Goal: Information Seeking & Learning: Learn about a topic

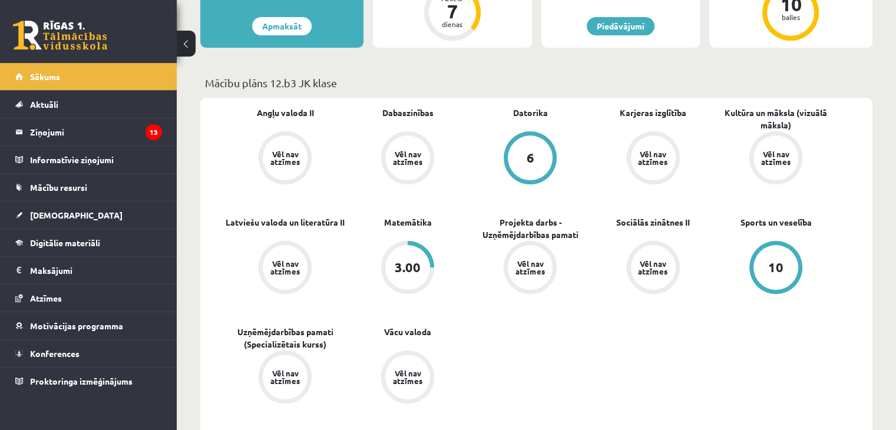
scroll to position [286, 0]
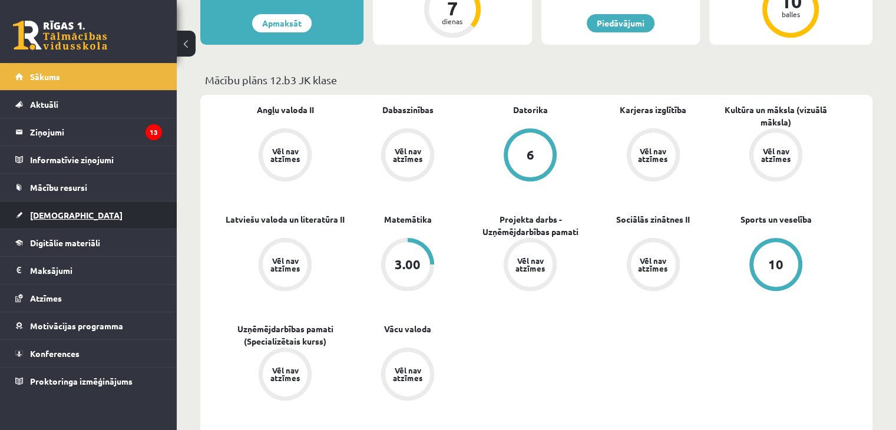
click at [54, 220] on link "[DEMOGRAPHIC_DATA]" at bounding box center [88, 215] width 147 height 27
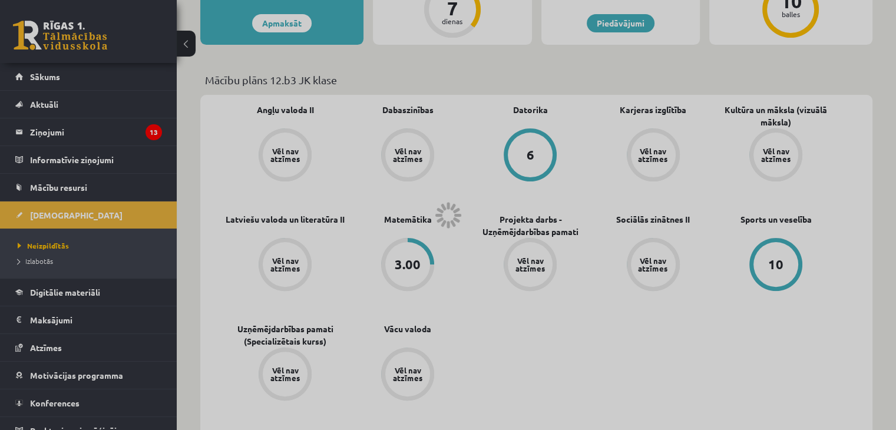
click at [54, 220] on div at bounding box center [448, 215] width 896 height 430
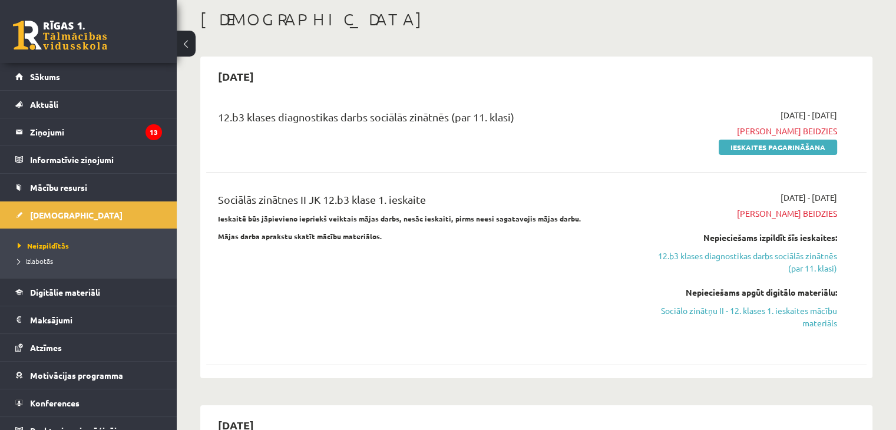
scroll to position [71, 0]
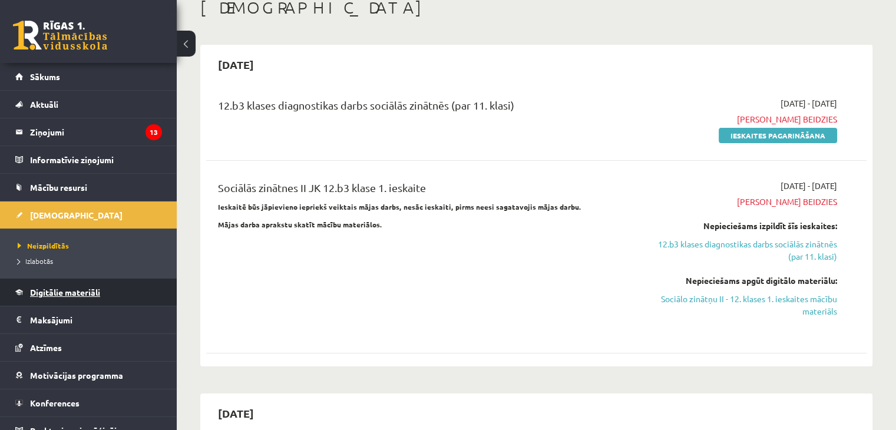
click at [49, 287] on span "Digitālie materiāli" at bounding box center [65, 292] width 70 height 11
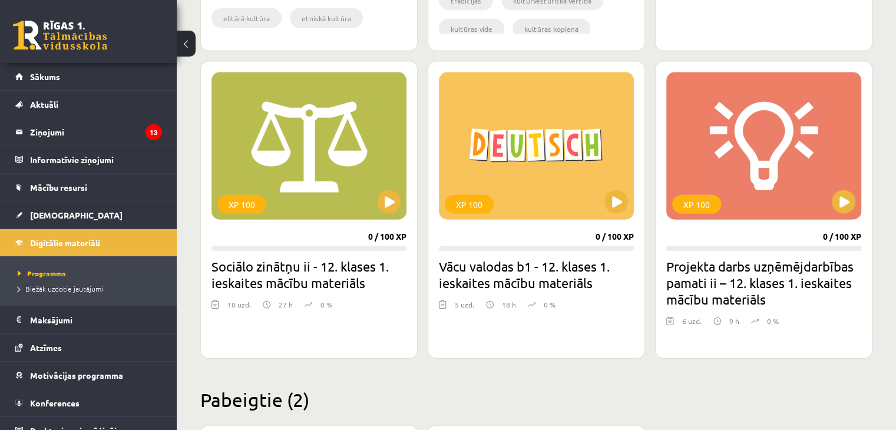
scroll to position [2607, 0]
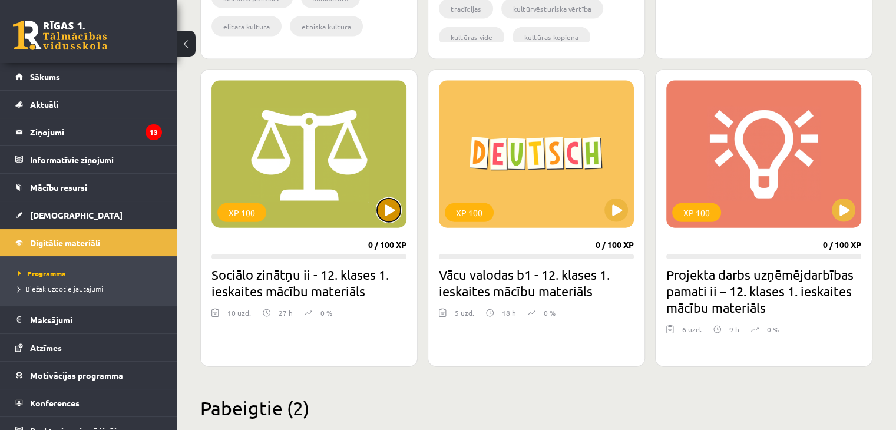
click at [389, 211] on button at bounding box center [389, 211] width 24 height 24
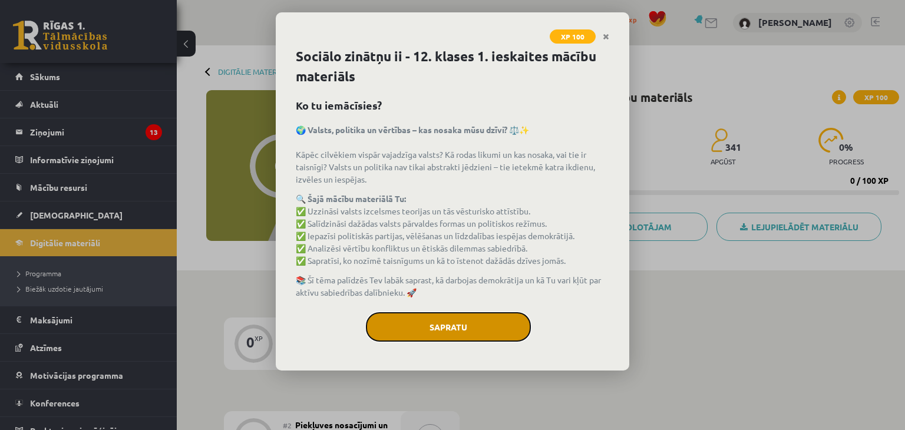
click at [453, 320] on button "Sapratu" at bounding box center [448, 326] width 165 height 29
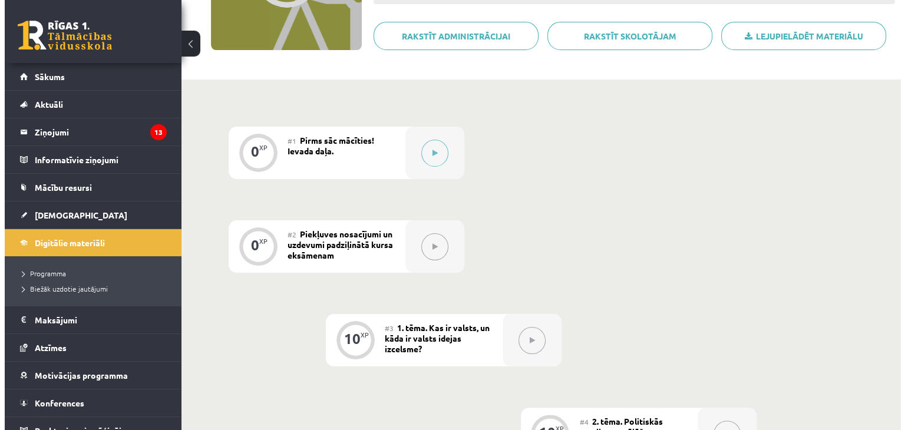
scroll to position [179, 0]
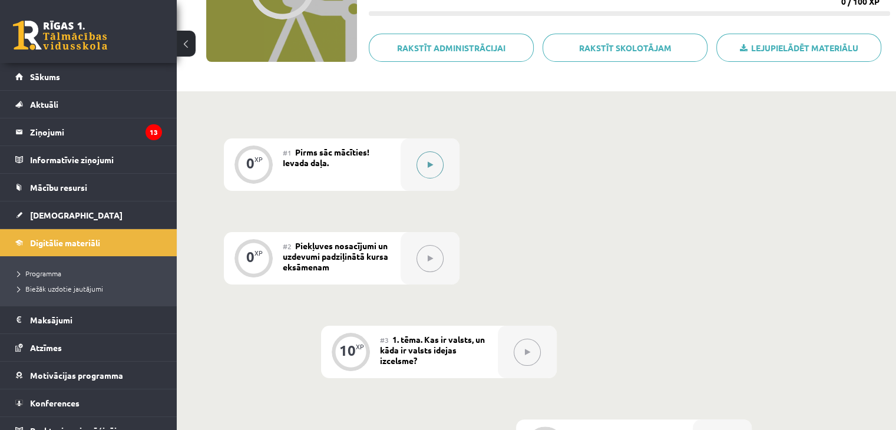
click at [429, 157] on button at bounding box center [430, 164] width 27 height 27
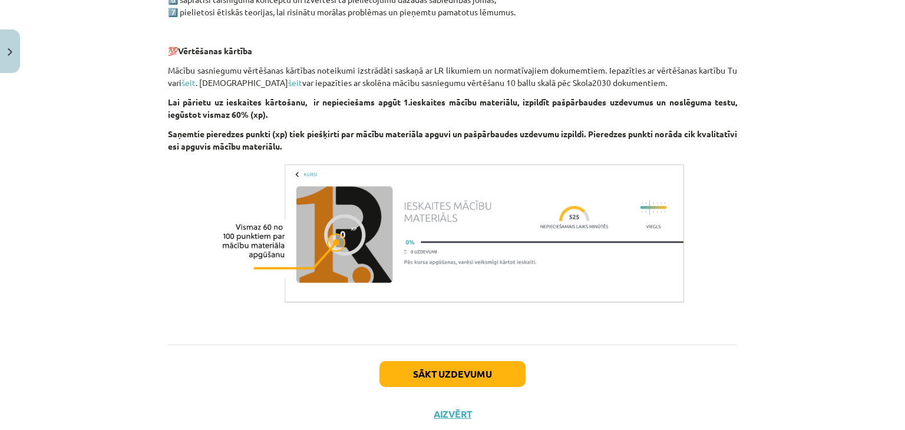
scroll to position [752, 0]
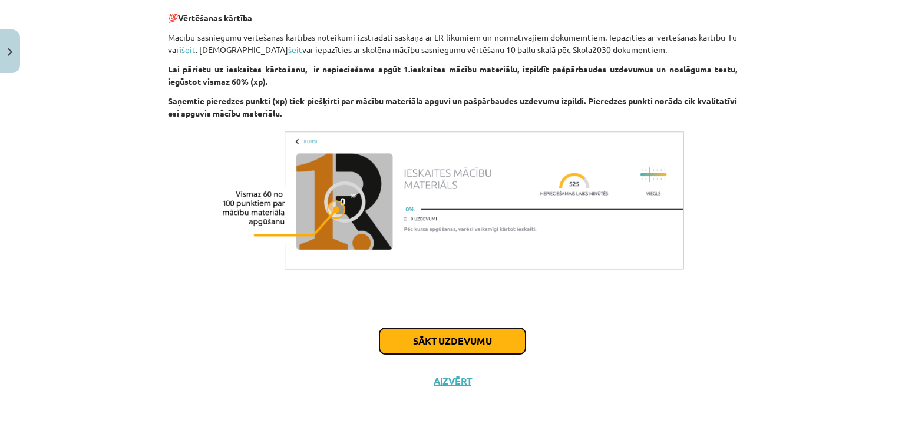
click at [474, 340] on button "Sākt uzdevumu" at bounding box center [452, 341] width 146 height 26
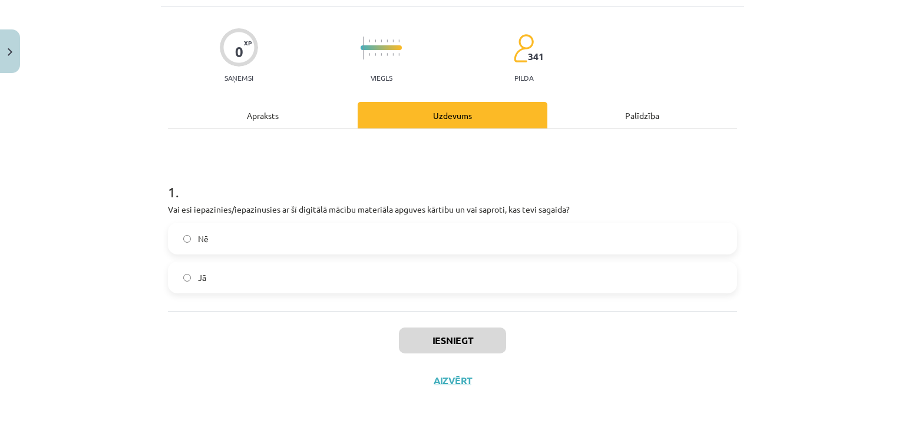
scroll to position [29, 0]
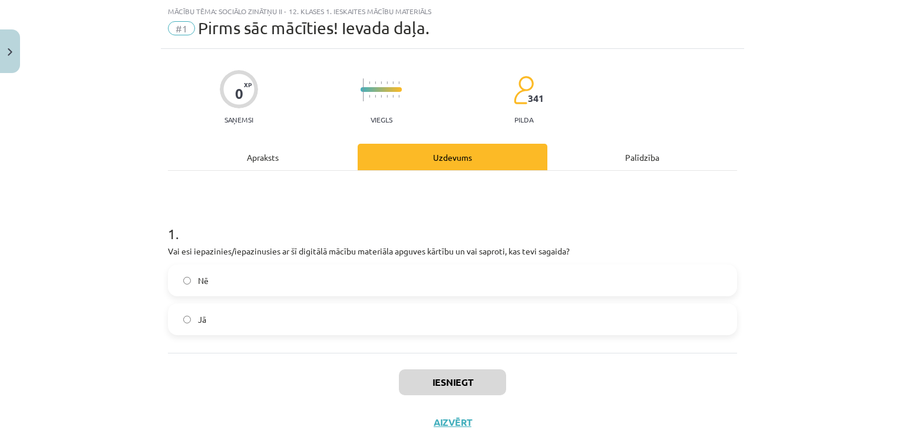
click at [365, 323] on label "Jā" at bounding box center [452, 319] width 567 height 29
click at [424, 384] on button "Iesniegt" at bounding box center [452, 382] width 107 height 26
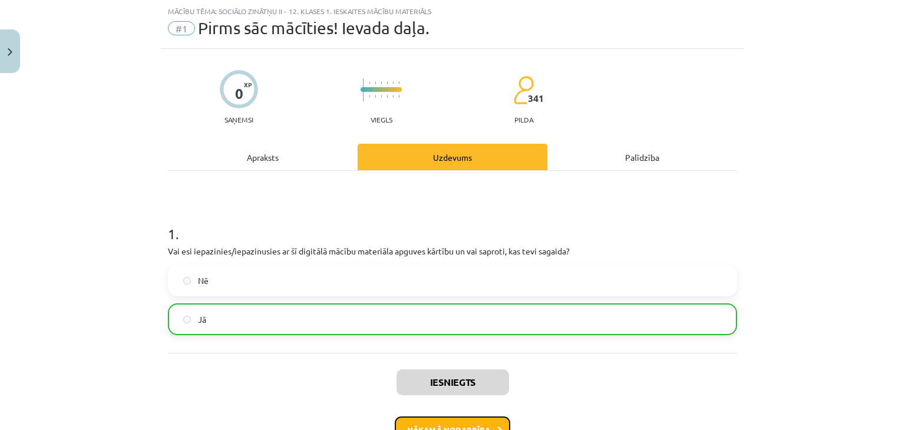
click at [467, 424] on button "Nākamā nodarbība" at bounding box center [452, 430] width 115 height 27
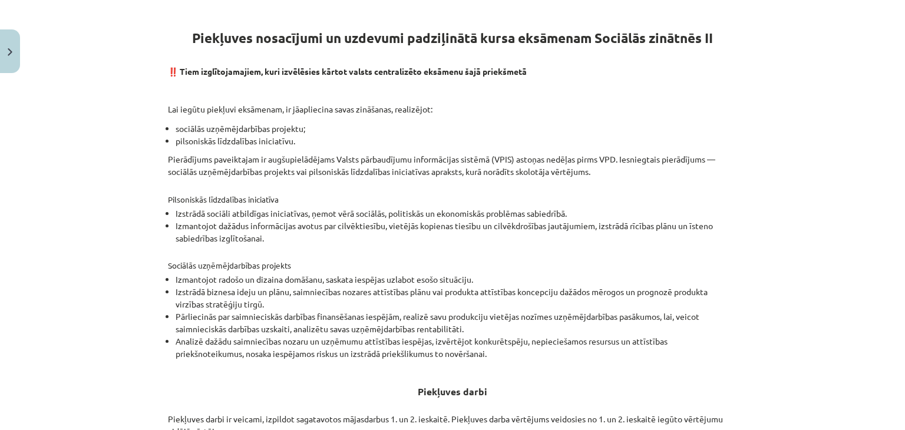
scroll to position [0, 0]
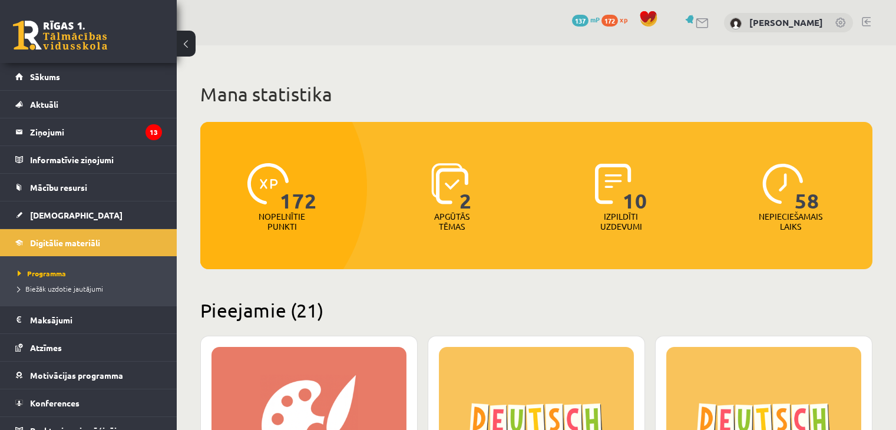
scroll to position [2602, 0]
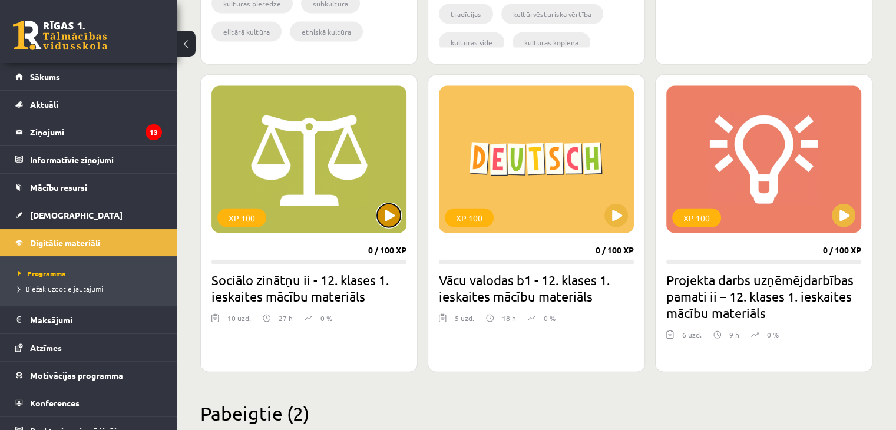
click at [392, 214] on button at bounding box center [389, 216] width 24 height 24
click at [384, 226] on div "XP 100" at bounding box center [309, 159] width 195 height 147
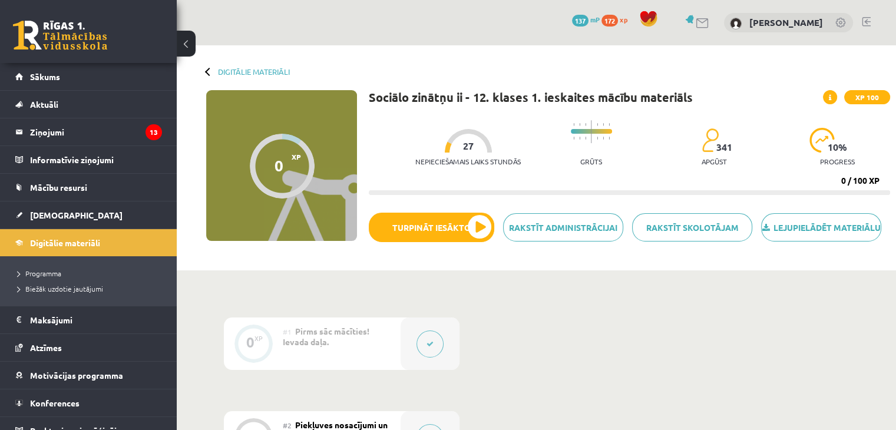
click at [422, 354] on button at bounding box center [430, 344] width 27 height 27
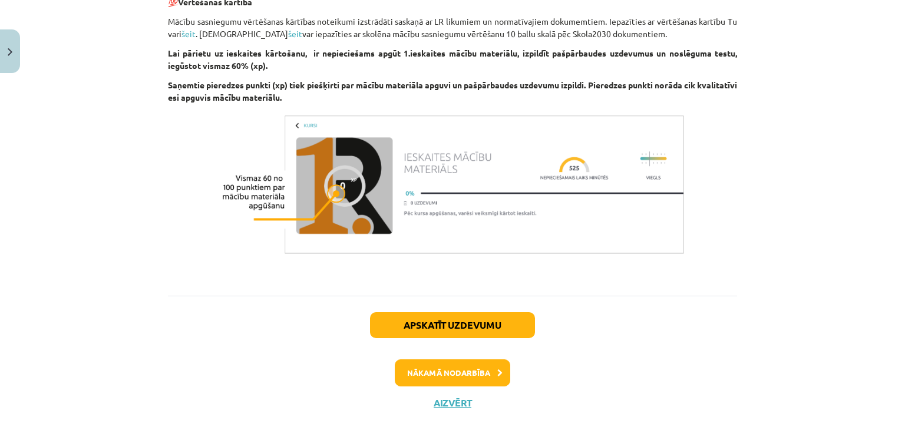
scroll to position [790, 0]
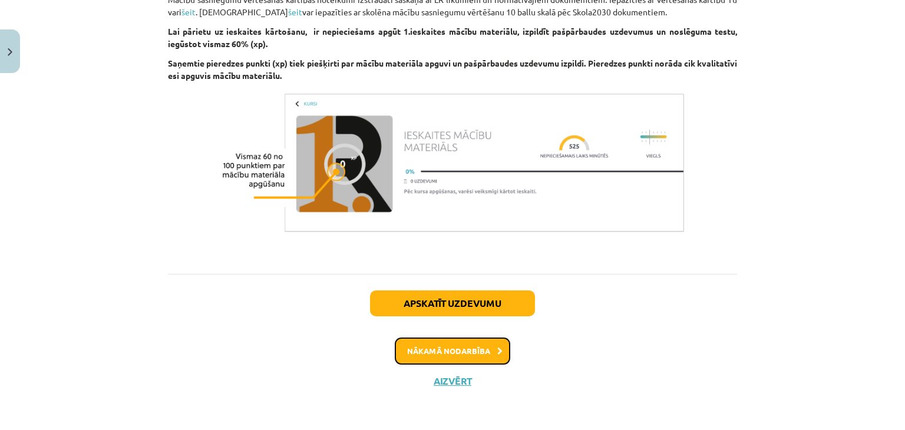
click at [461, 349] on button "Nākamā nodarbība" at bounding box center [452, 351] width 115 height 27
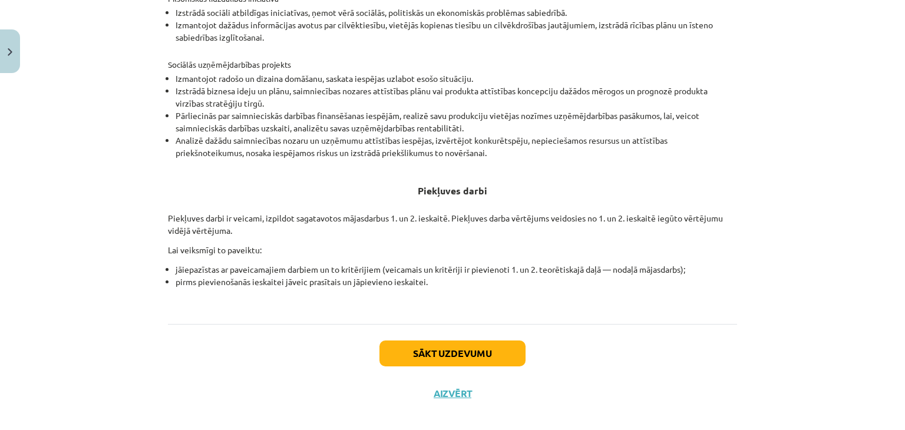
scroll to position [415, 0]
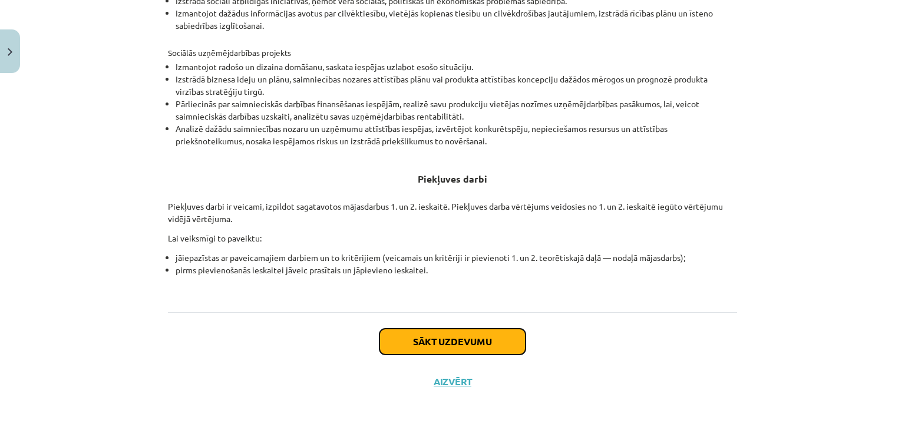
click at [486, 341] on button "Sākt uzdevumu" at bounding box center [452, 342] width 146 height 26
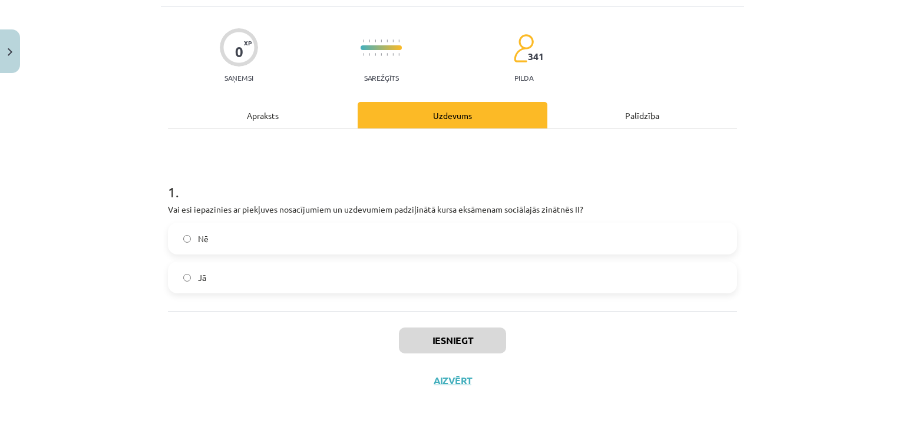
scroll to position [29, 0]
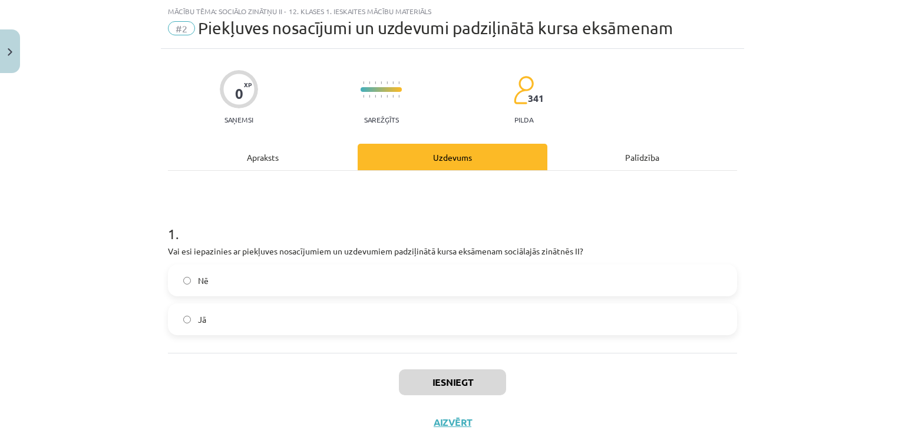
click at [384, 325] on label "Jā" at bounding box center [452, 319] width 567 height 29
click at [461, 384] on button "Iesniegt" at bounding box center [452, 382] width 107 height 26
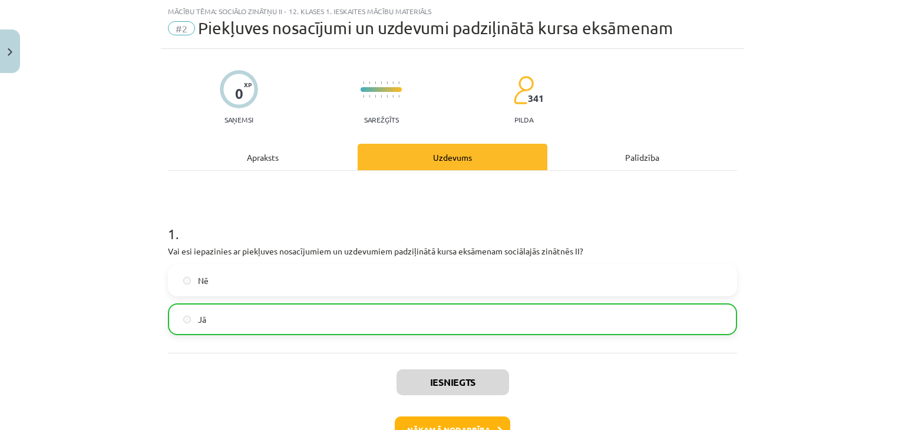
click at [278, 162] on div "Apraksts" at bounding box center [263, 157] width 190 height 27
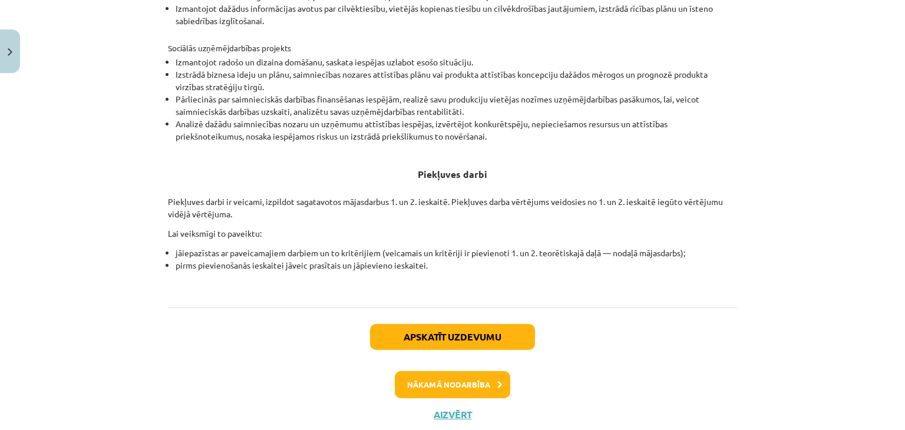
scroll to position [452, 0]
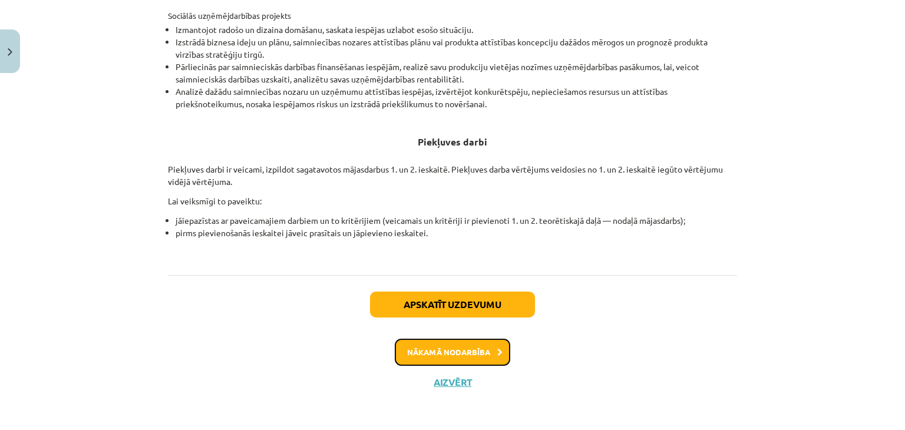
click at [483, 352] on button "Nākamā nodarbība" at bounding box center [452, 352] width 115 height 27
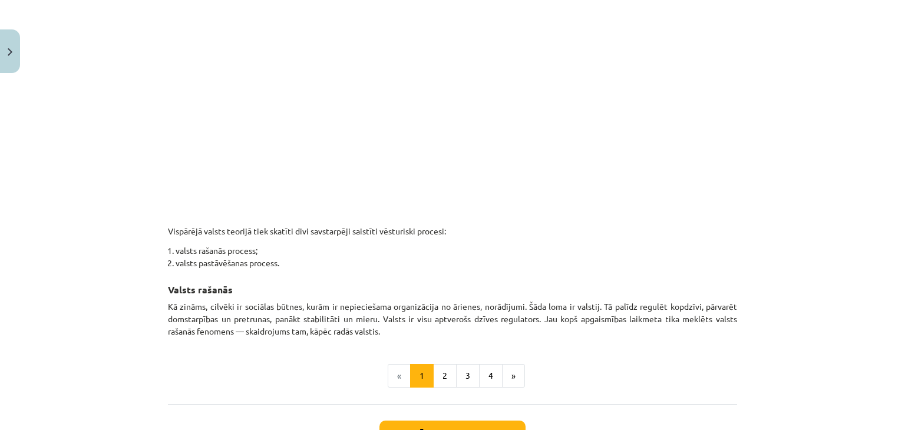
scroll to position [575, 0]
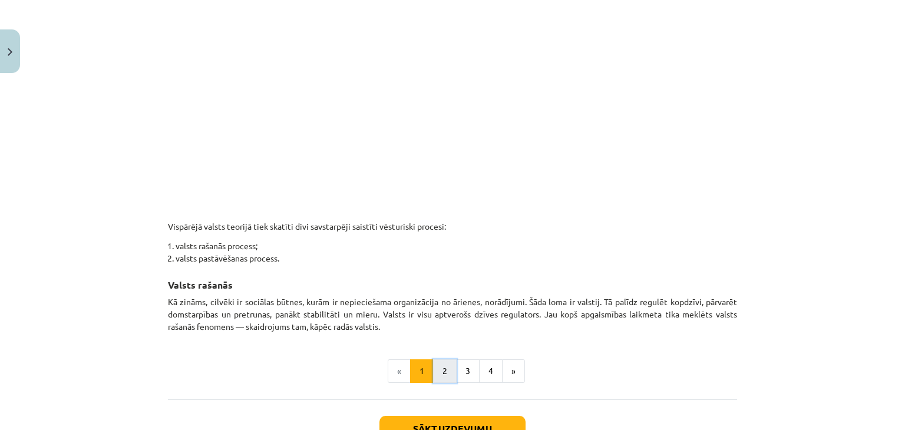
click at [441, 379] on button "2" at bounding box center [445, 371] width 24 height 24
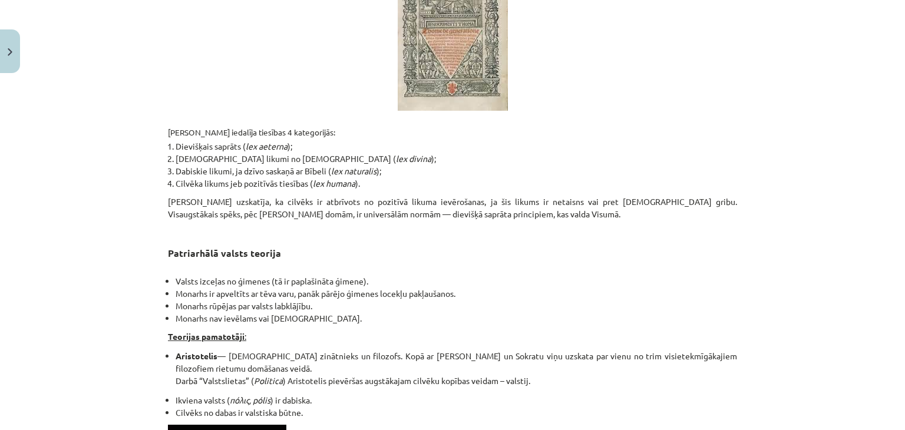
scroll to position [719, 0]
